Goal: Navigation & Orientation: Find specific page/section

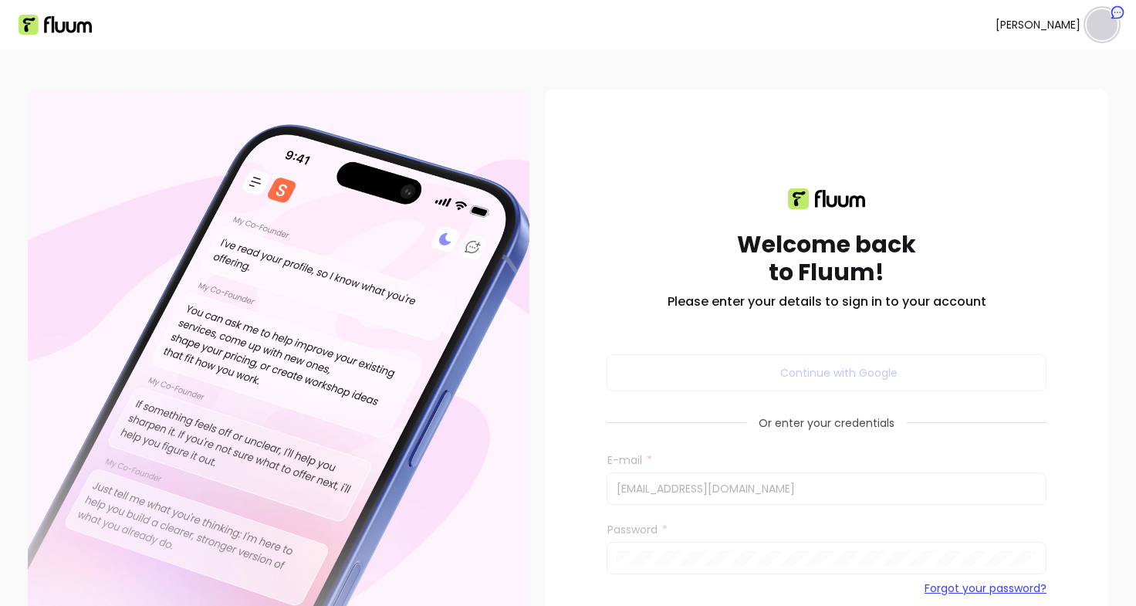
scroll to position [140, 0]
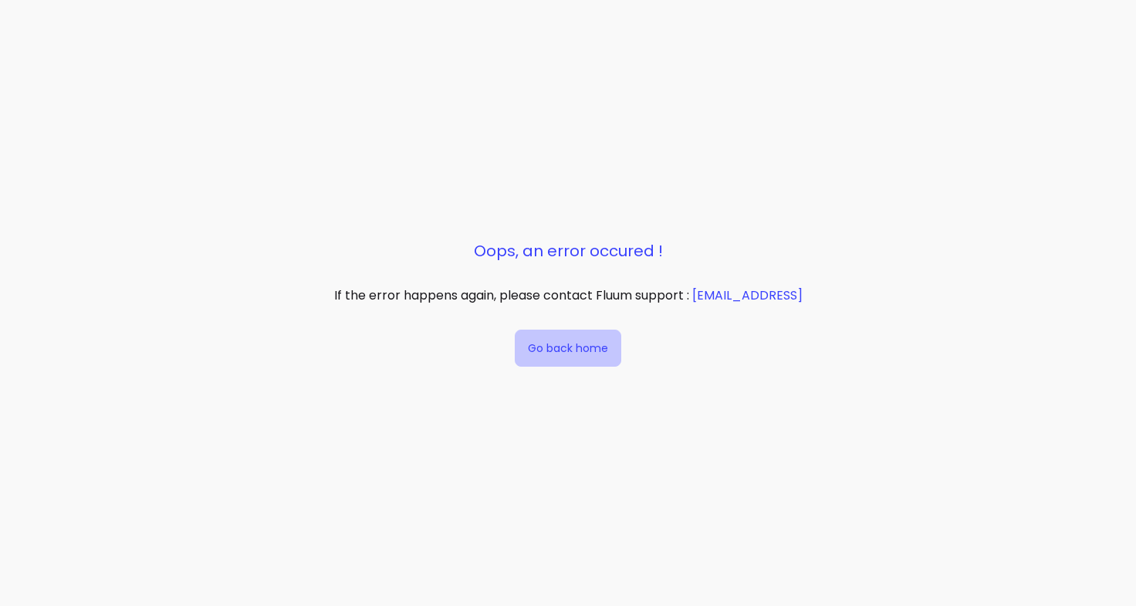
click at [602, 336] on button "Go back home" at bounding box center [568, 348] width 106 height 37
click at [553, 340] on button "Go back home" at bounding box center [567, 348] width 103 height 36
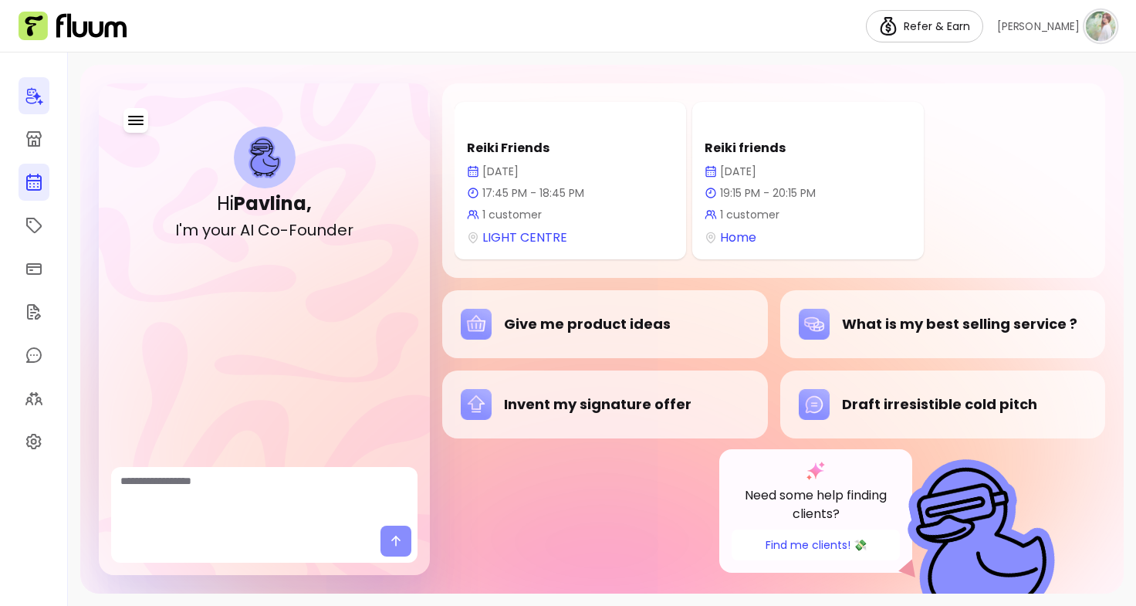
click at [37, 184] on icon at bounding box center [34, 182] width 19 height 19
click at [1109, 24] on img at bounding box center [1102, 26] width 31 height 31
click at [1029, 58] on span "Dashboard" at bounding box center [1047, 63] width 113 height 15
click at [1048, 23] on span "[PERSON_NAME]" at bounding box center [1037, 26] width 85 height 15
click at [32, 146] on icon at bounding box center [33, 138] width 15 height 15
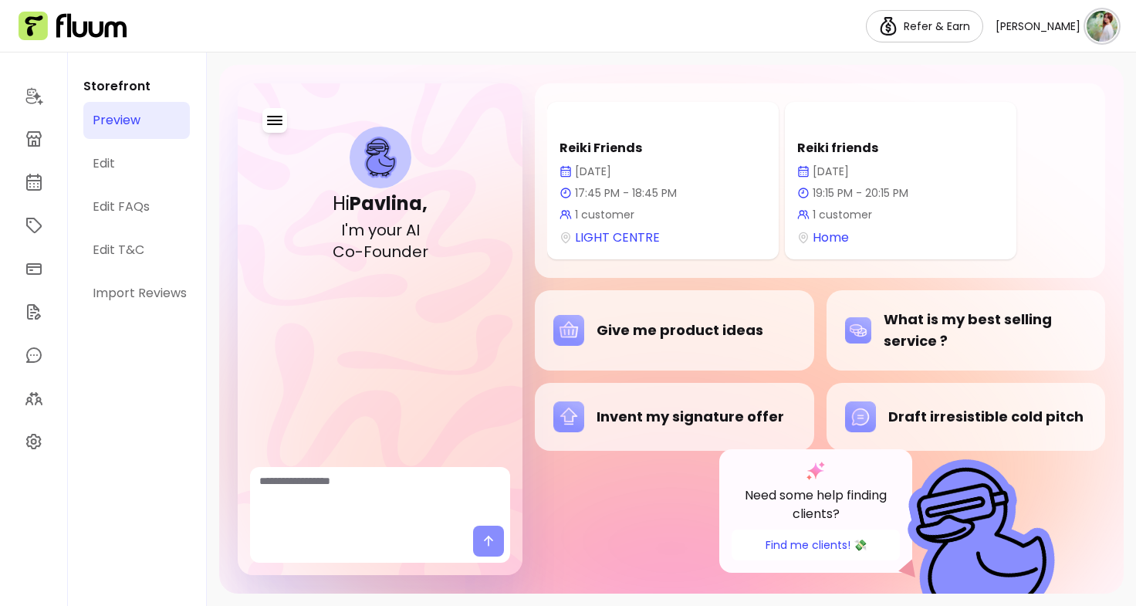
click at [137, 118] on div "Preview" at bounding box center [117, 120] width 48 height 19
click at [115, 123] on div "Preview" at bounding box center [117, 120] width 48 height 19
